Goal: Task Accomplishment & Management: Use online tool/utility

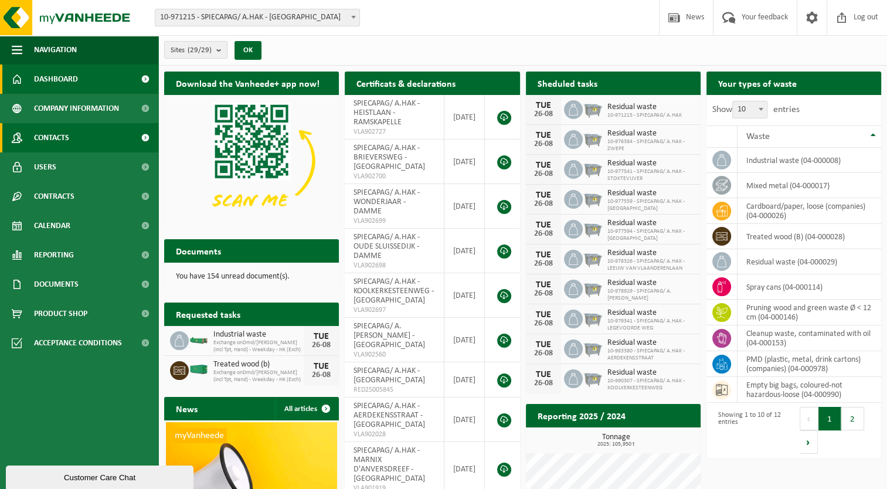
click at [45, 144] on span "Contacts" at bounding box center [51, 137] width 35 height 29
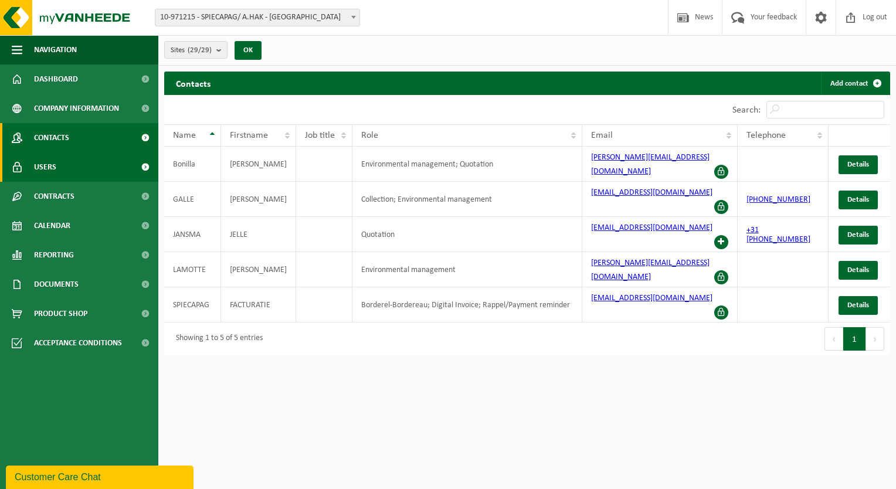
click at [98, 163] on link "Users" at bounding box center [79, 166] width 158 height 29
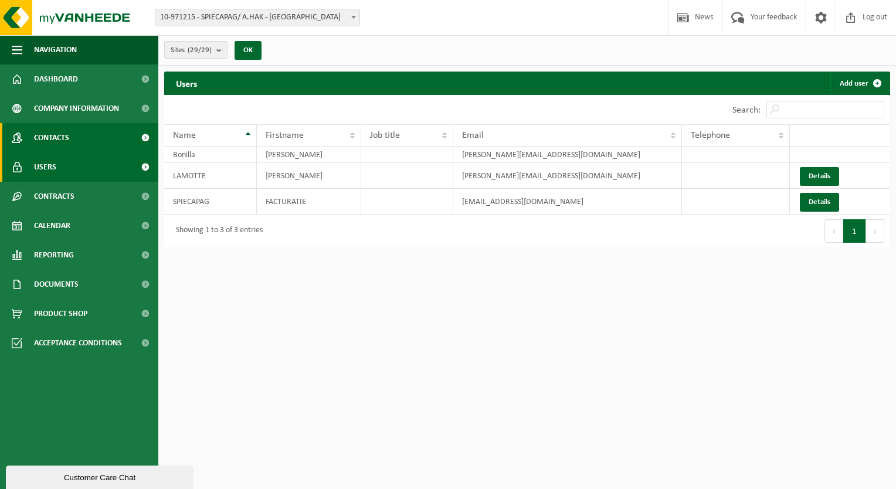
click at [89, 145] on link "Contacts" at bounding box center [79, 137] width 158 height 29
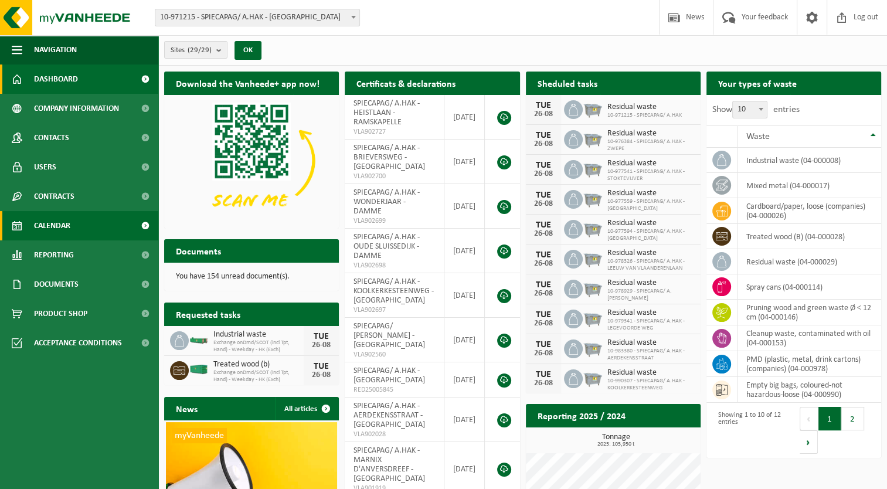
click at [130, 224] on link "Calendar" at bounding box center [79, 225] width 158 height 29
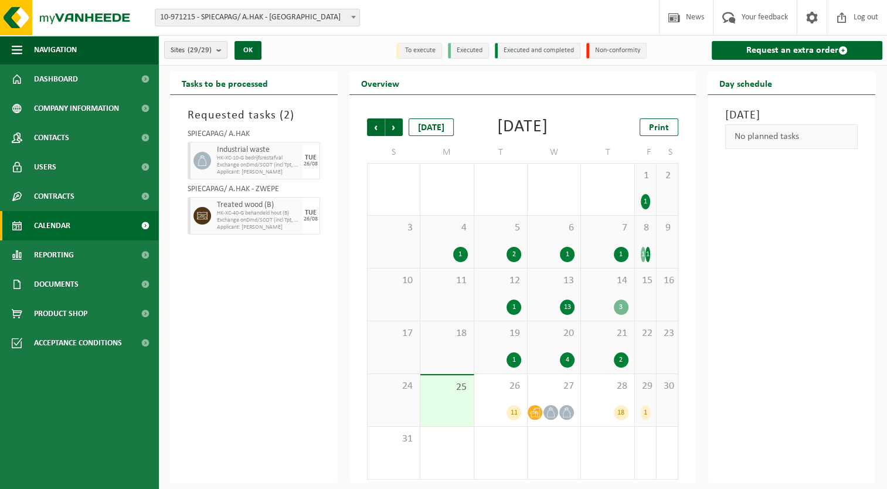
scroll to position [19, 0]
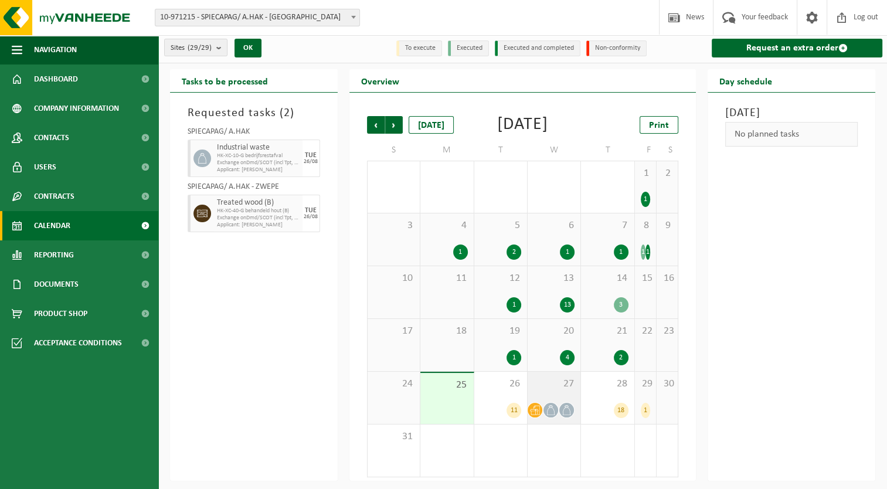
click at [532, 410] on icon at bounding box center [535, 410] width 10 height 10
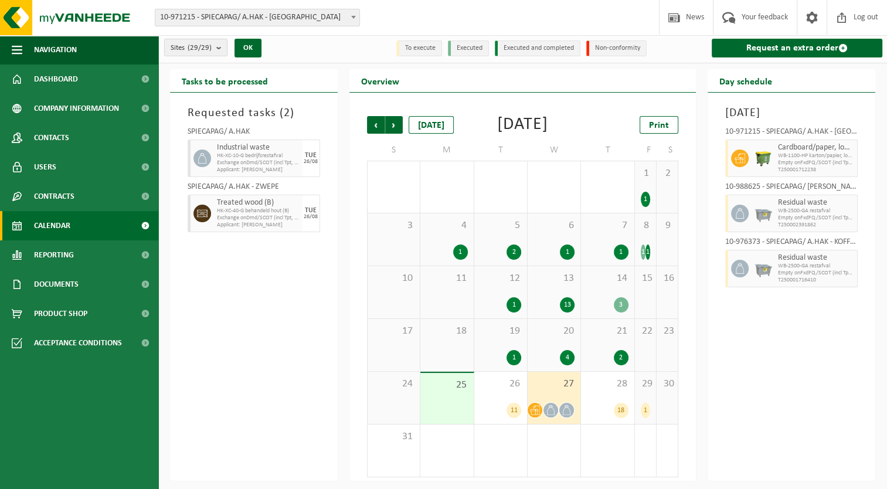
scroll to position [0, 0]
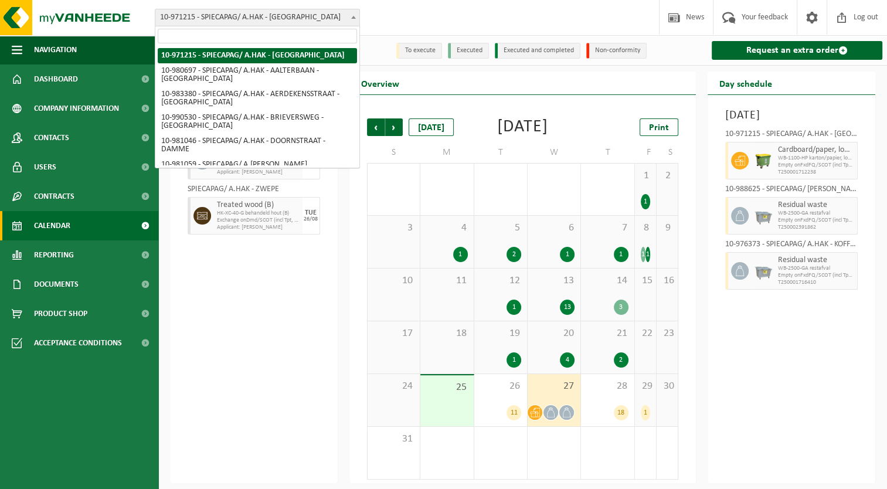
click at [313, 18] on span "10-971215 - SPIECAPAG/ A.HAK - [GEOGRAPHIC_DATA]" at bounding box center [257, 17] width 204 height 16
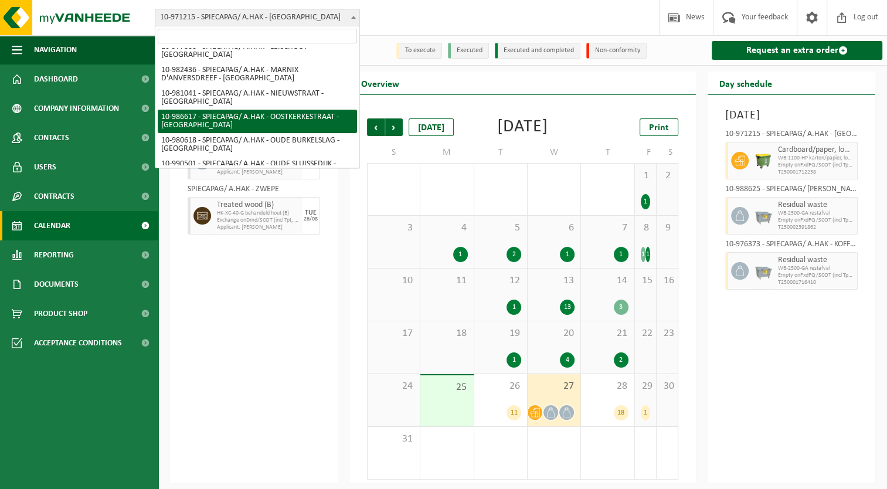
scroll to position [546, 0]
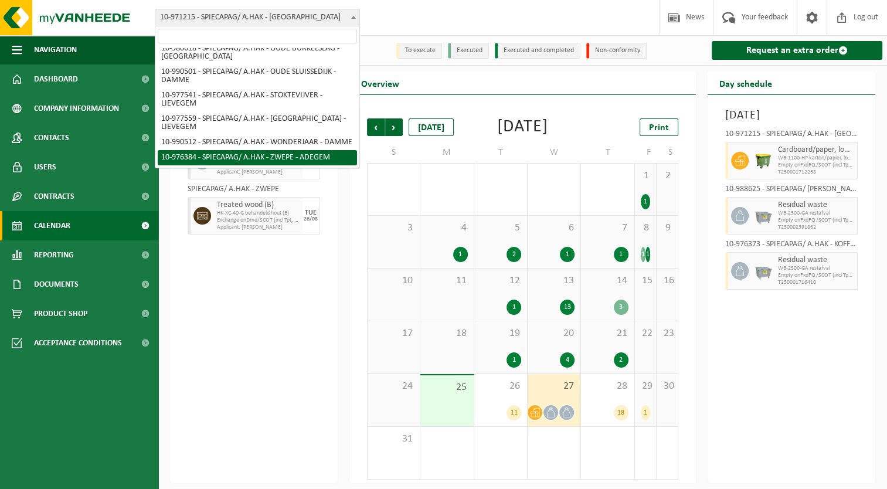
select select "158797"
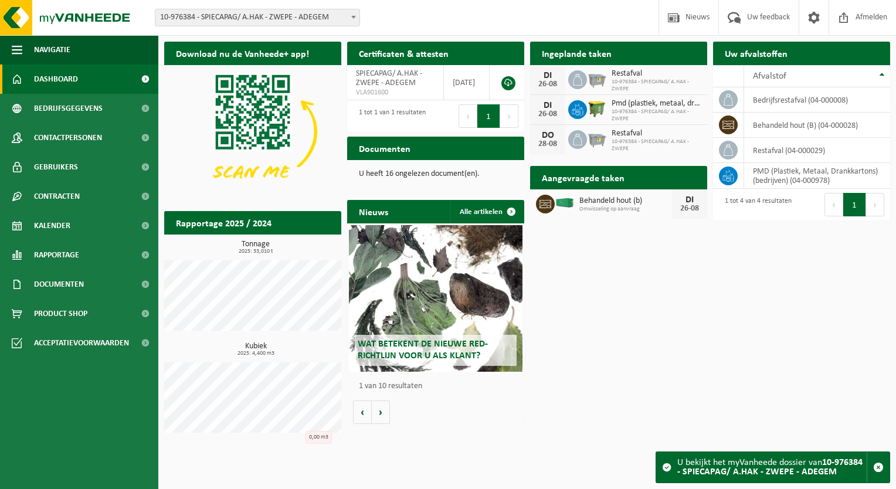
click at [385, 254] on div "Wat betekent de nieuwe RED-richtlijn voor u als klant?" at bounding box center [436, 298] width 174 height 147
